Goal: Transaction & Acquisition: Purchase product/service

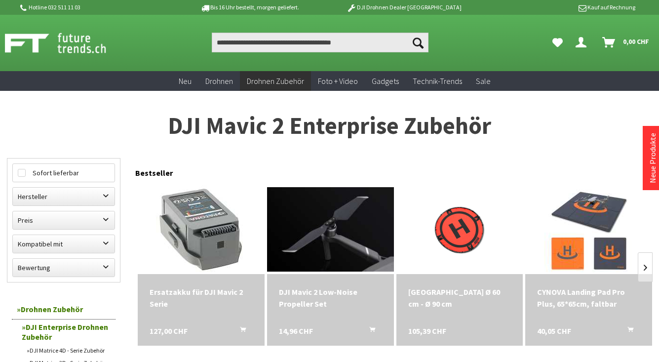
scroll to position [15, 0]
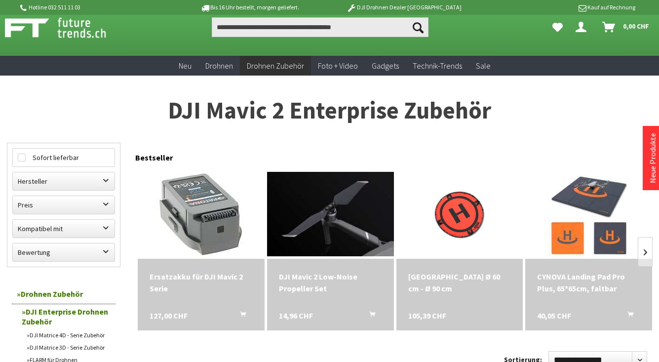
click at [212, 268] on div "Ersatzakku für DJI Mavic 2 Serie 127,00 CHF In den Warenkorb" at bounding box center [201, 295] width 127 height 72
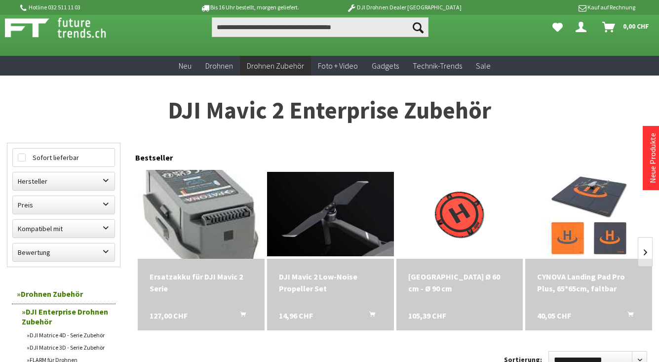
click at [205, 228] on img at bounding box center [201, 214] width 126 height 124
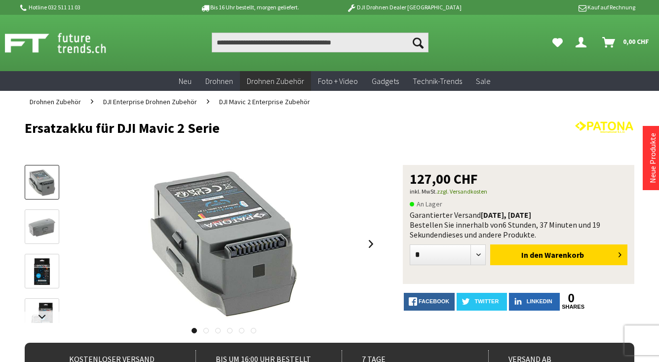
click at [50, 227] on img at bounding box center [42, 227] width 29 height 20
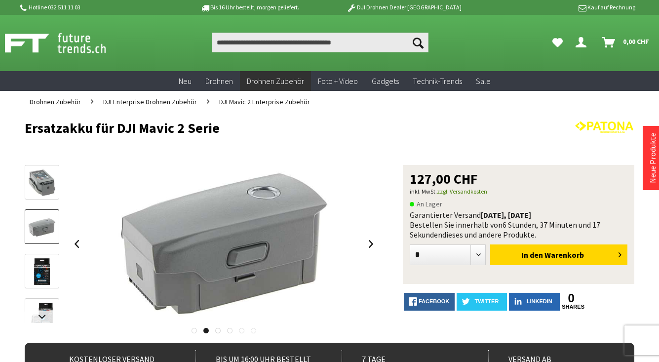
click at [46, 186] on img at bounding box center [42, 182] width 29 height 28
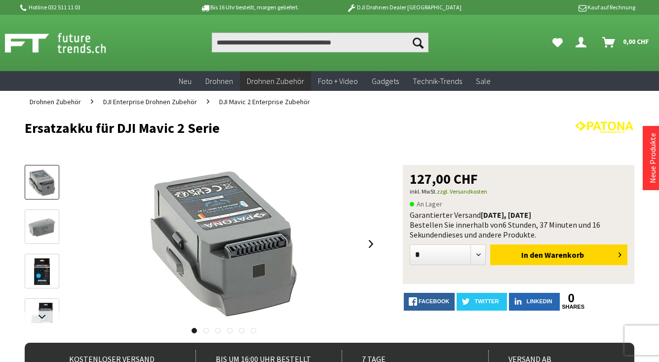
click at [40, 276] on img at bounding box center [42, 271] width 18 height 29
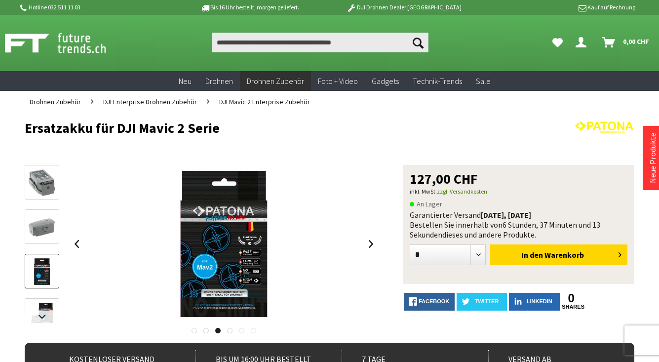
scroll to position [22, 0]
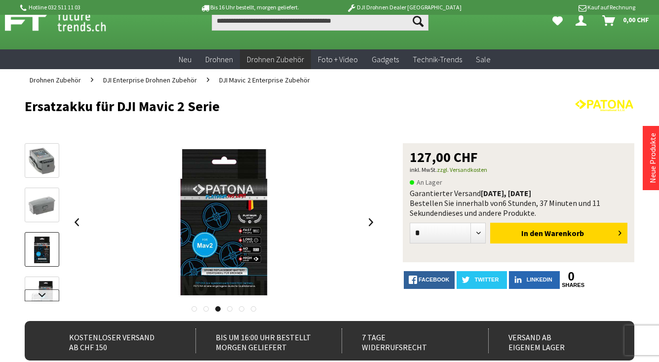
click at [41, 290] on link at bounding box center [42, 295] width 35 height 12
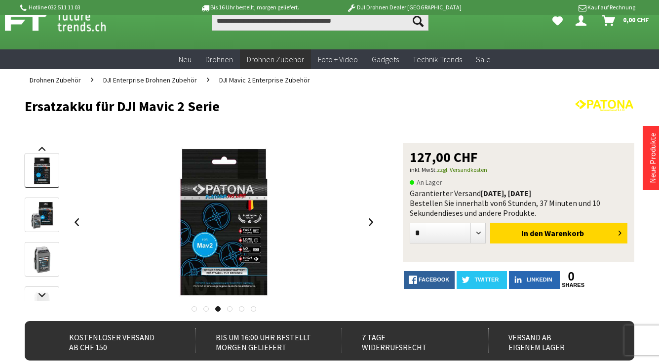
click at [47, 256] on img at bounding box center [42, 259] width 19 height 29
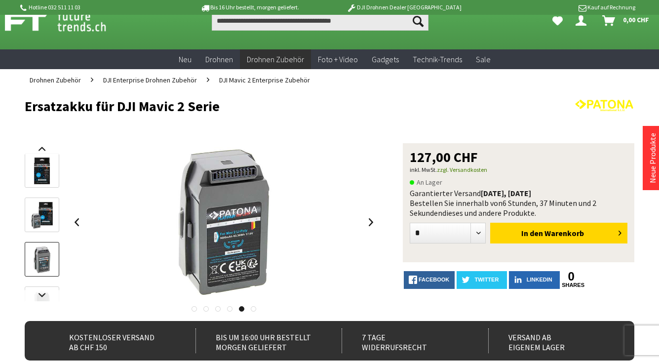
click at [46, 222] on img at bounding box center [42, 215] width 24 height 29
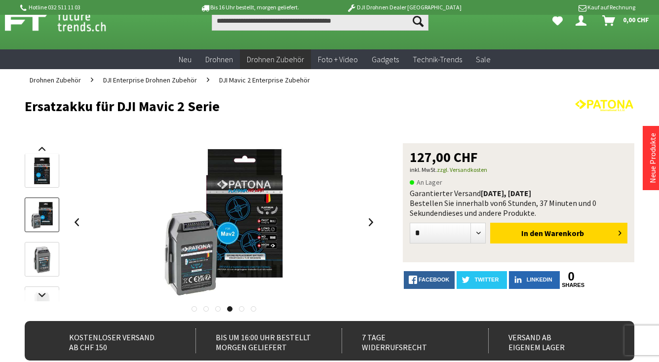
click at [45, 182] on img at bounding box center [42, 170] width 18 height 29
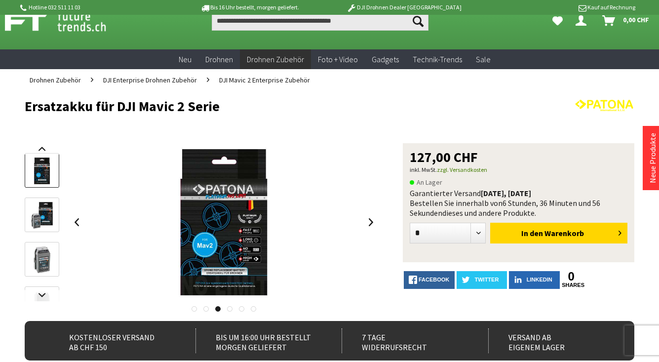
click at [39, 265] on img at bounding box center [42, 259] width 19 height 29
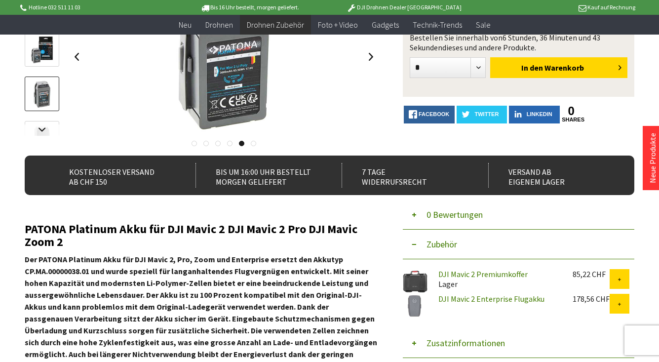
scroll to position [192, 0]
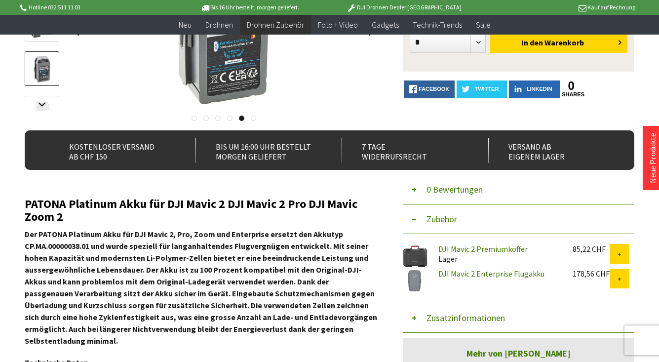
click at [453, 274] on link "DJI Mavic 2 Enterprise Flugakku" at bounding box center [491, 273] width 106 height 10
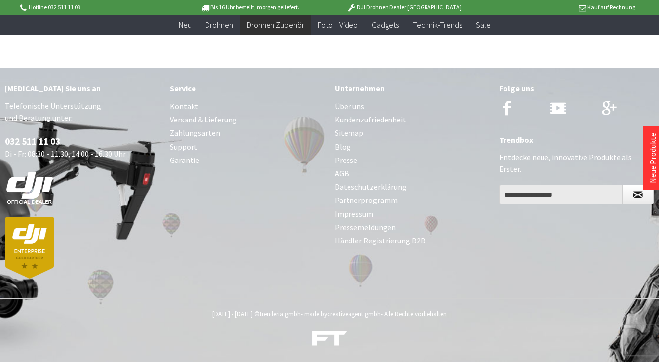
scroll to position [6, 0]
